Goal: Navigation & Orientation: Find specific page/section

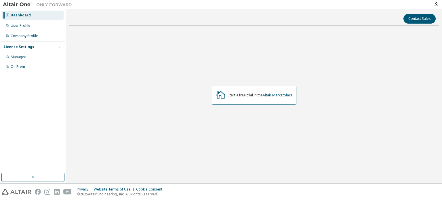
click at [18, 16] on div "Dashboard" at bounding box center [21, 15] width 20 height 5
click at [17, 28] on div "User Profile" at bounding box center [21, 25] width 20 height 5
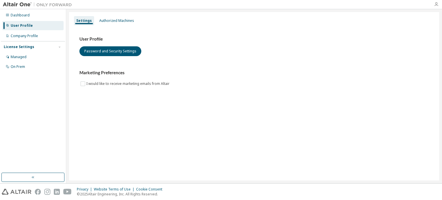
click at [435, 6] on icon "button" at bounding box center [436, 4] width 5 height 5
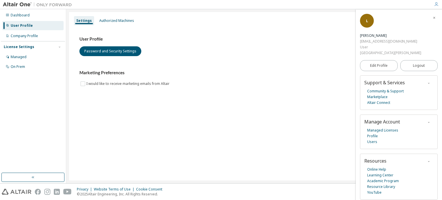
click at [435, 6] on icon "button" at bounding box center [436, 4] width 5 height 5
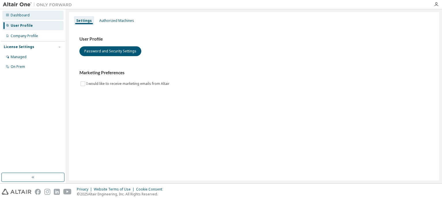
click at [22, 17] on div "Dashboard" at bounding box center [20, 15] width 19 height 5
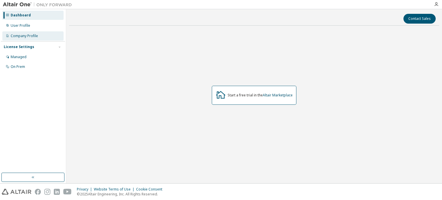
click at [10, 36] on div "Company Profile" at bounding box center [32, 35] width 61 height 9
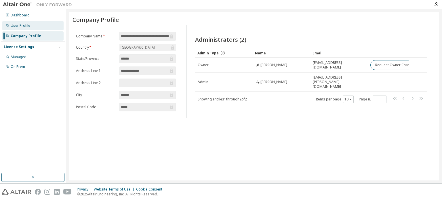
click at [19, 26] on div "User Profile" at bounding box center [21, 25] width 20 height 5
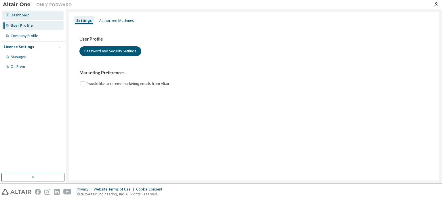
click at [11, 13] on div "Dashboard" at bounding box center [20, 15] width 19 height 5
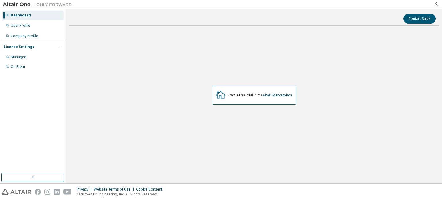
click at [435, 4] on icon "button" at bounding box center [436, 4] width 5 height 5
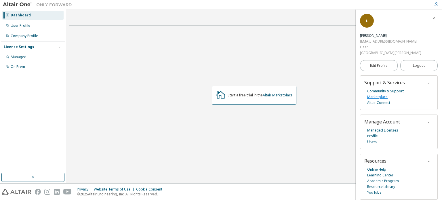
click at [381, 95] on link "Marketplace" at bounding box center [377, 97] width 20 height 6
